Goal: Navigation & Orientation: Find specific page/section

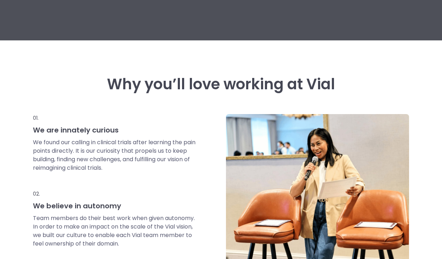
scroll to position [263, 0]
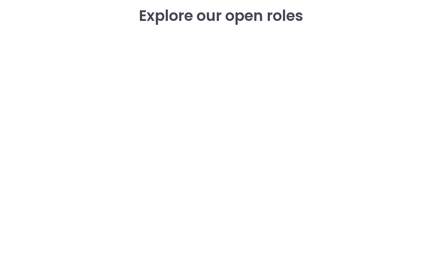
scroll to position [1026, 0]
